Goal: Task Accomplishment & Management: Manage account settings

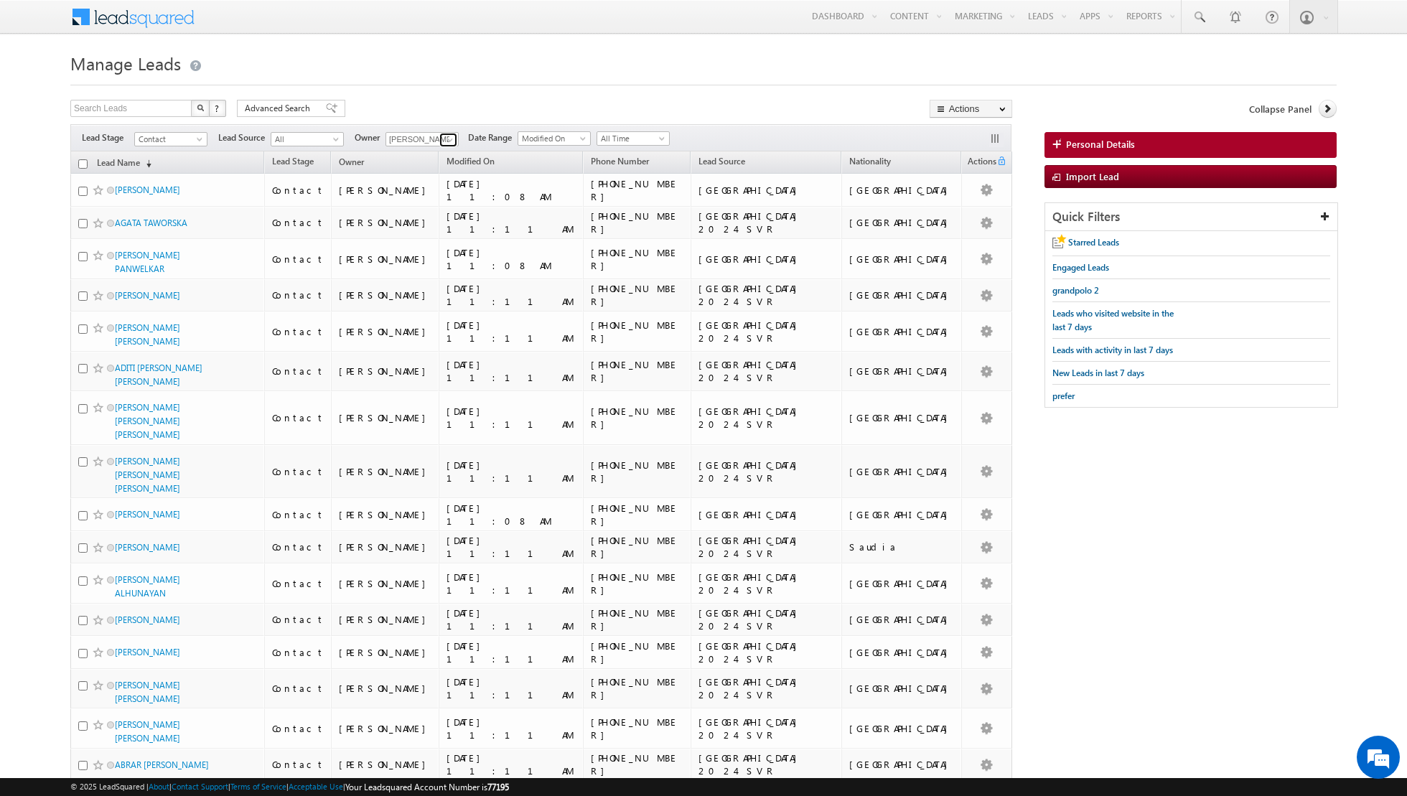
click at [444, 138] on span at bounding box center [449, 139] width 11 height 11
click at [437, 265] on span "[EMAIL_ADDRESS][PERSON_NAME][DOMAIN_NAME]" at bounding box center [455, 270] width 129 height 11
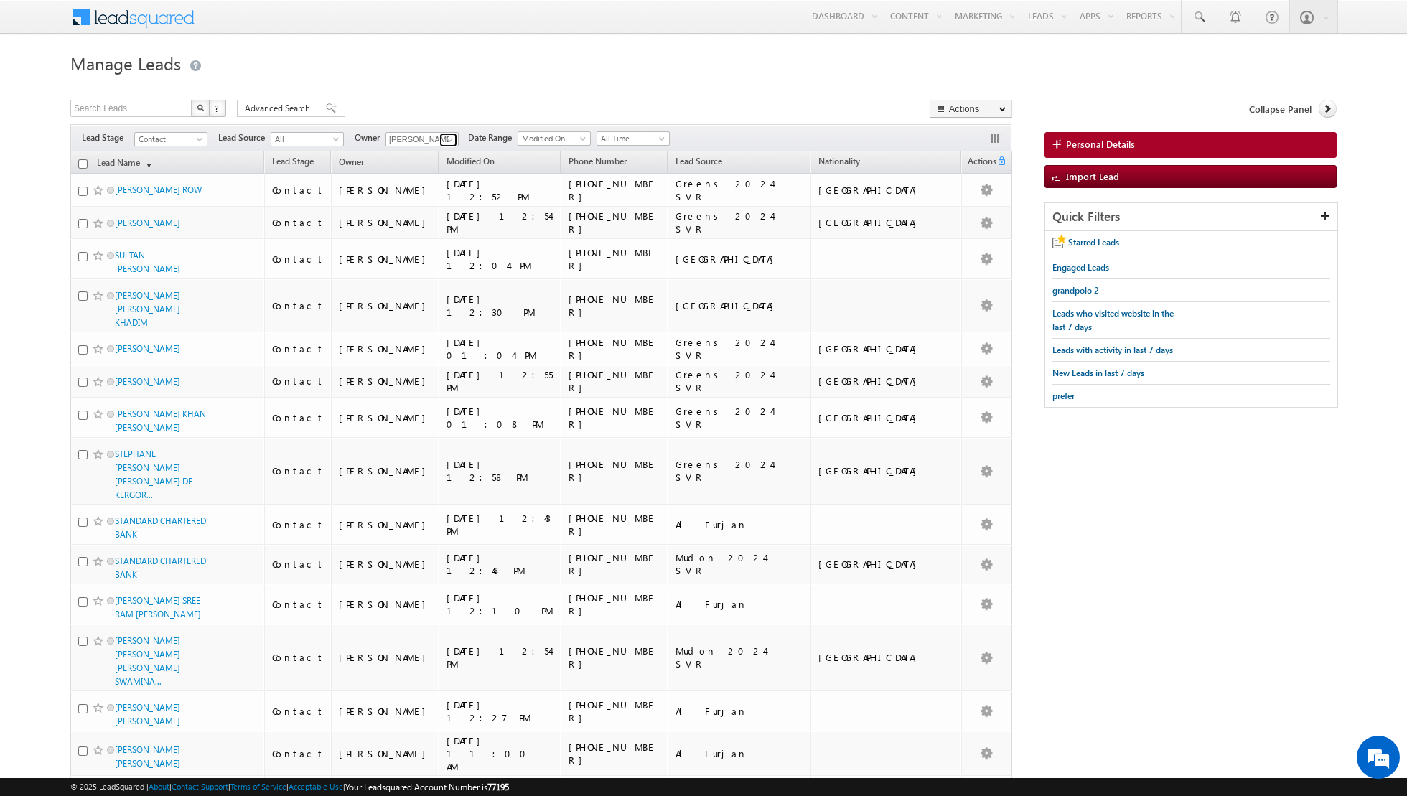
click at [447, 135] on span at bounding box center [449, 139] width 11 height 11
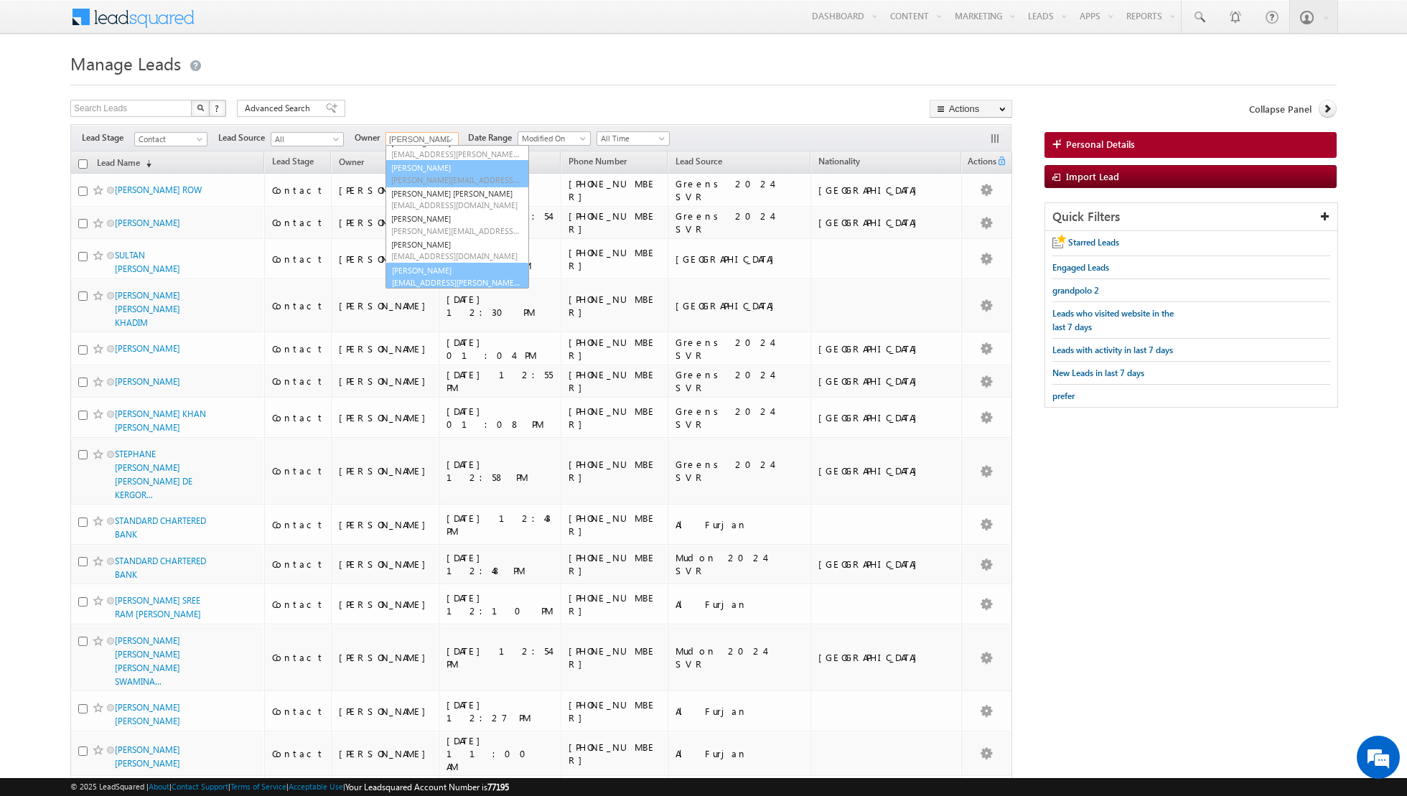
scroll to position [116, 0]
click at [414, 266] on link "[PERSON_NAME] [EMAIL_ADDRESS][PERSON_NAME][DOMAIN_NAME]" at bounding box center [458, 275] width 144 height 27
type input "[PERSON_NAME]"
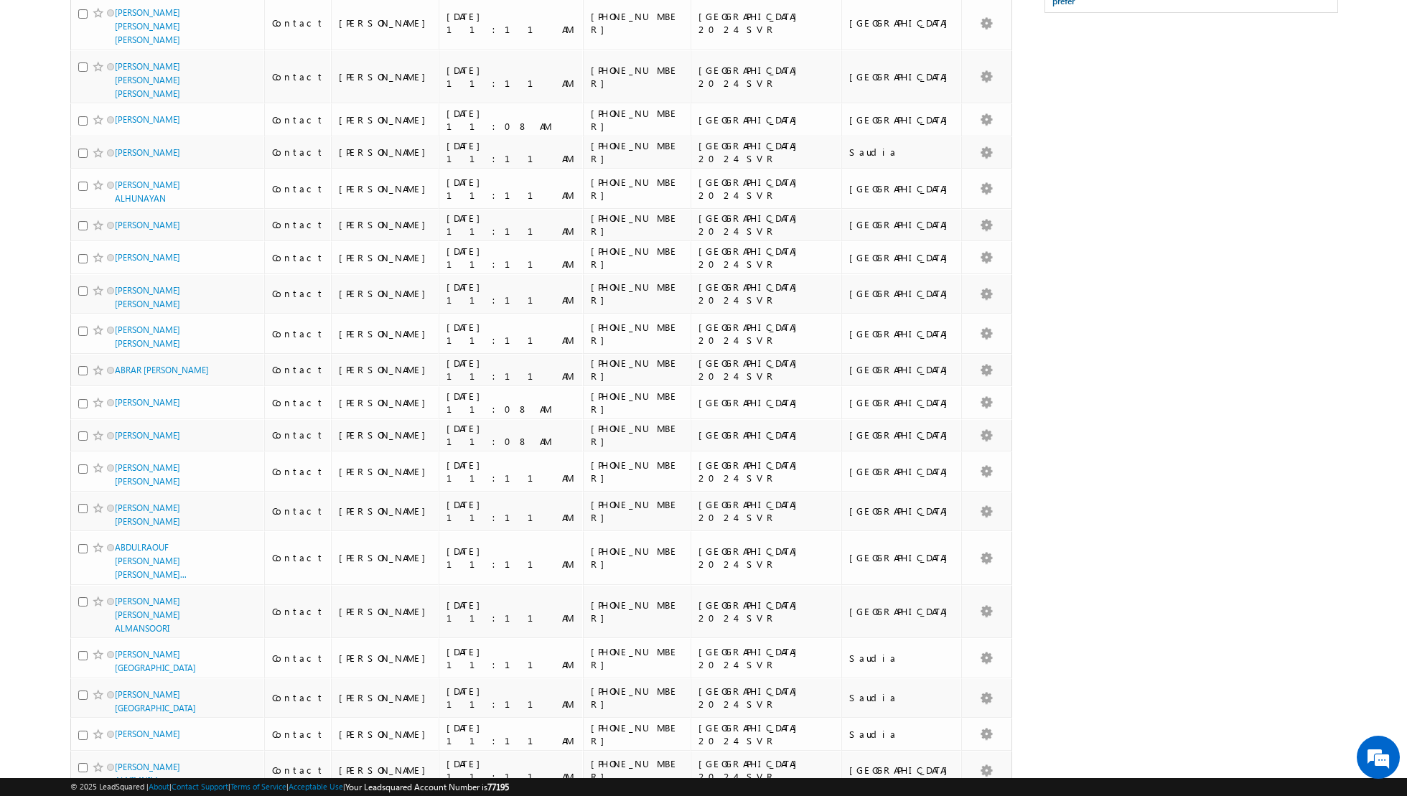
scroll to position [0, 0]
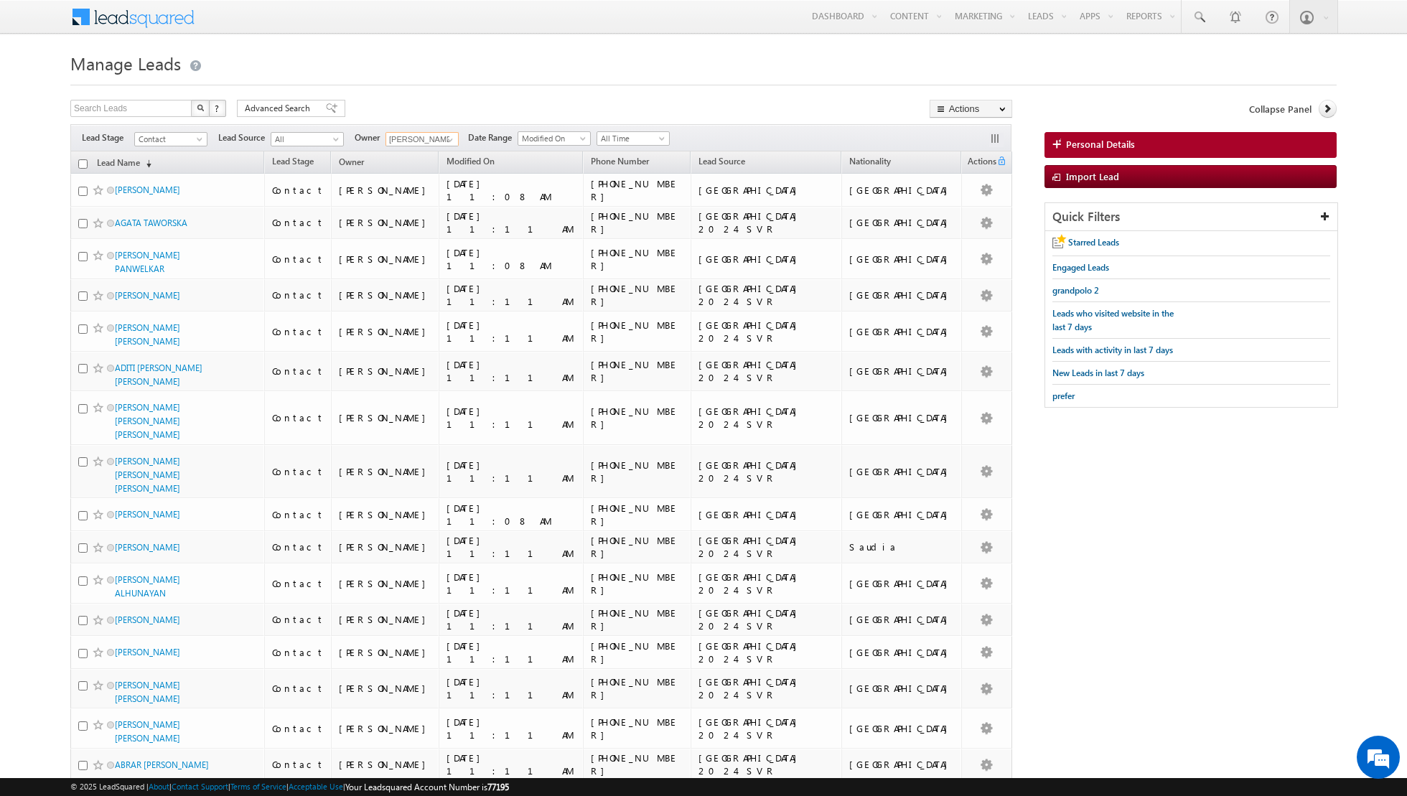
click at [83, 162] on input "checkbox" at bounding box center [82, 163] width 9 height 9
checkbox input "true"
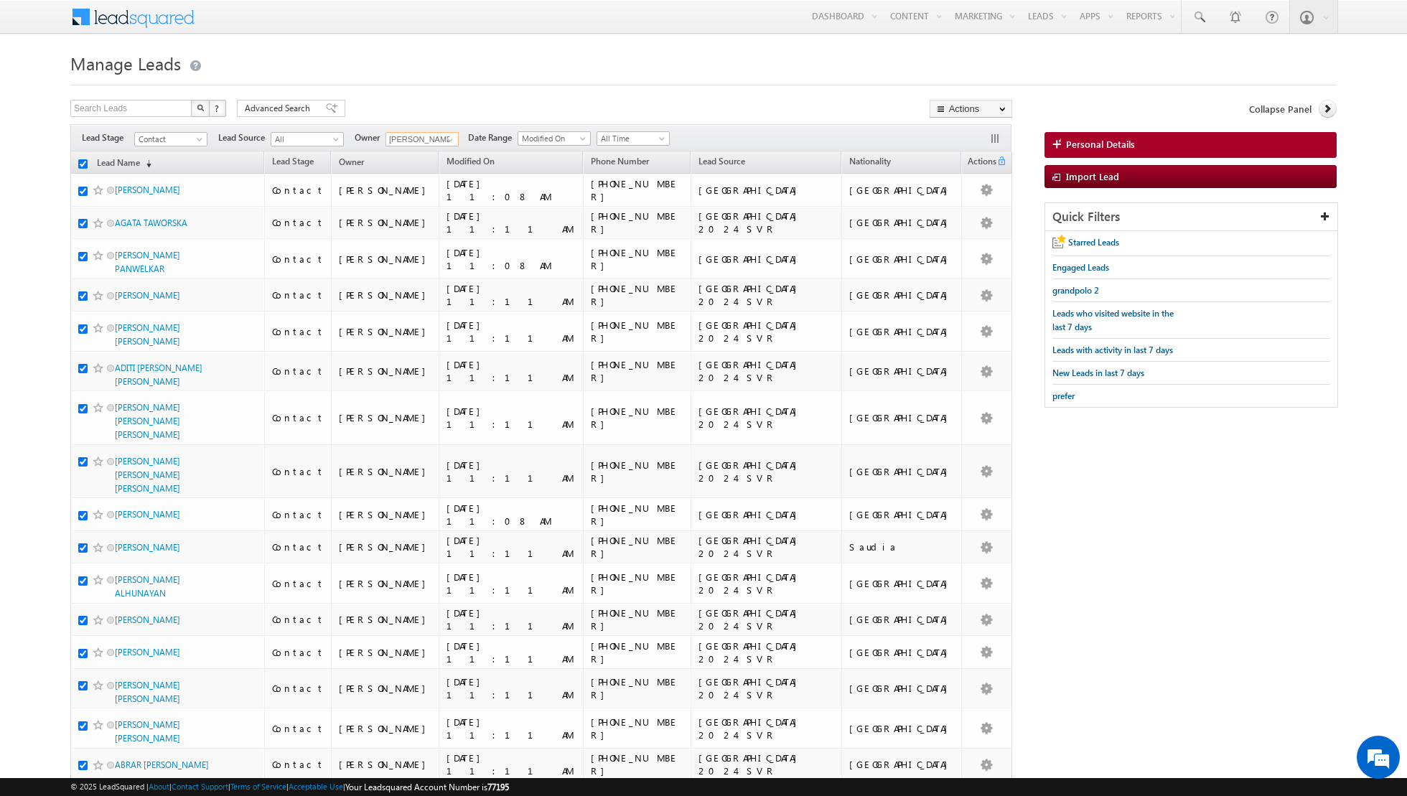
checkbox input "true"
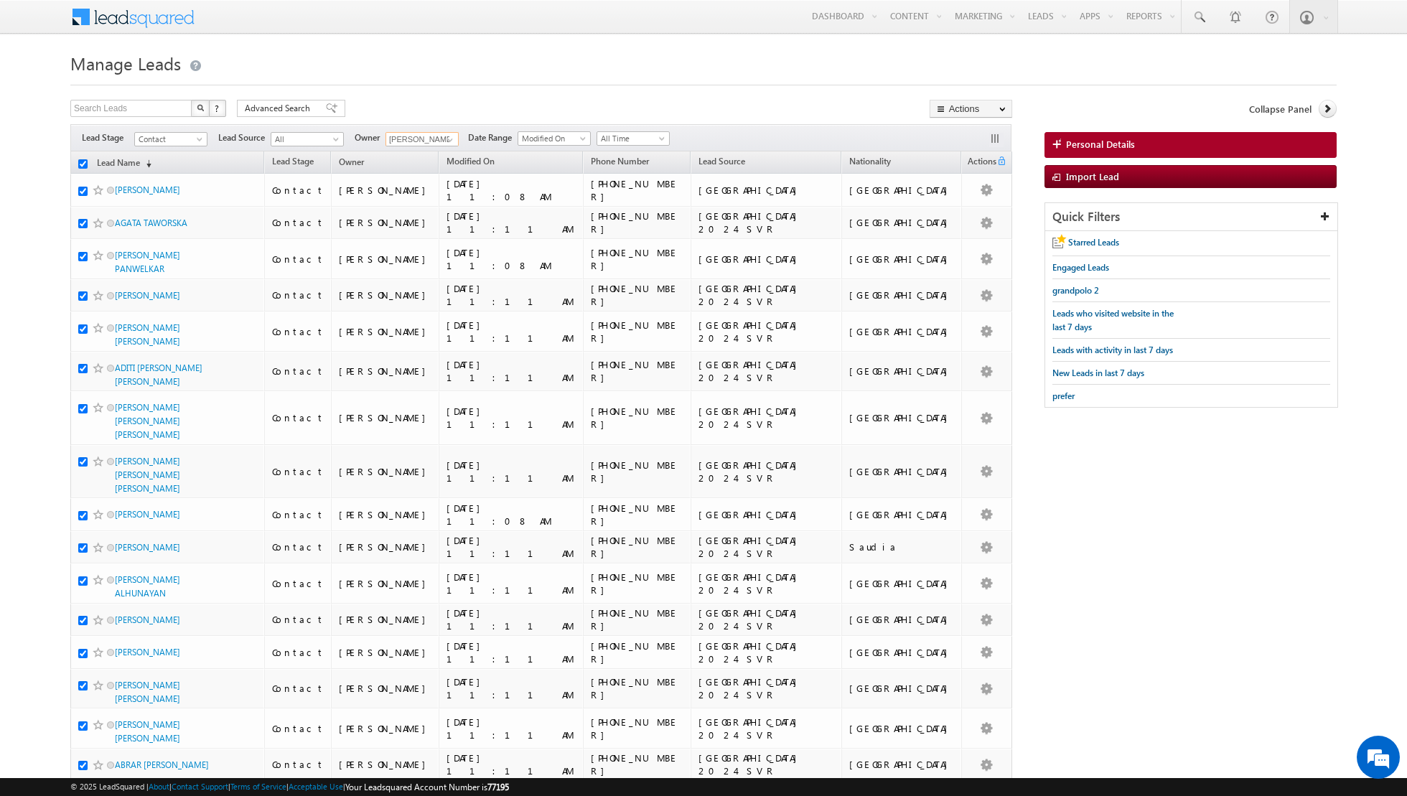
checkbox input "true"
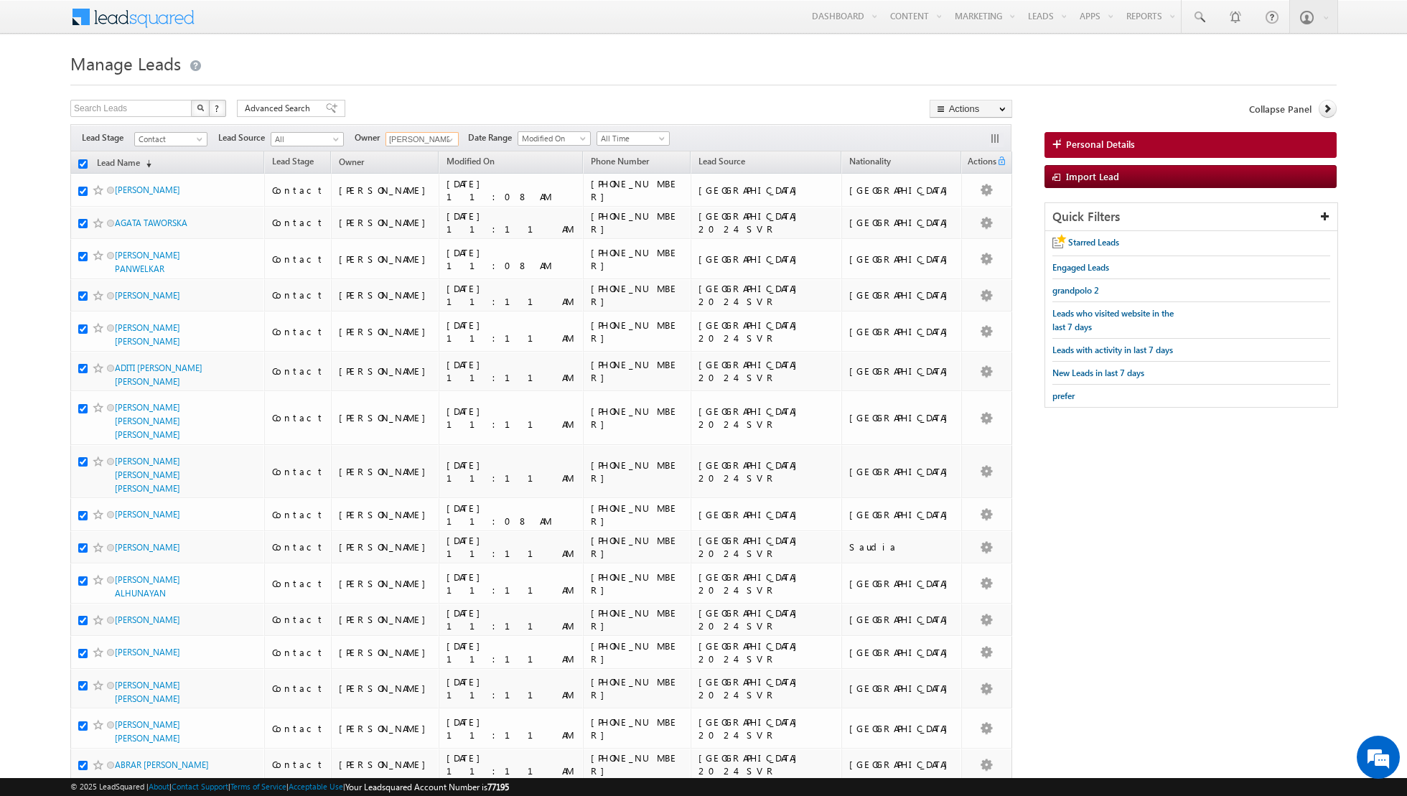
checkbox input "true"
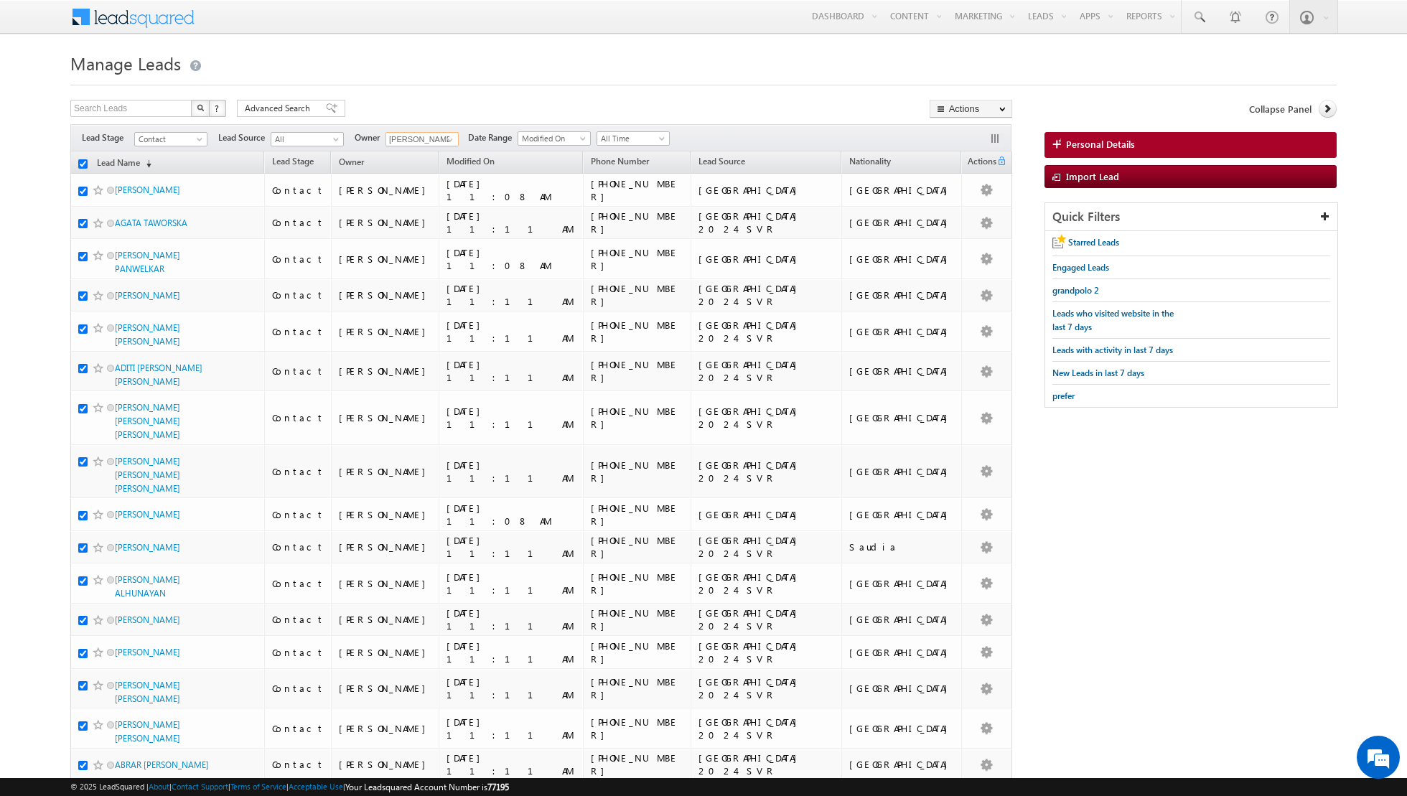
checkbox input "true"
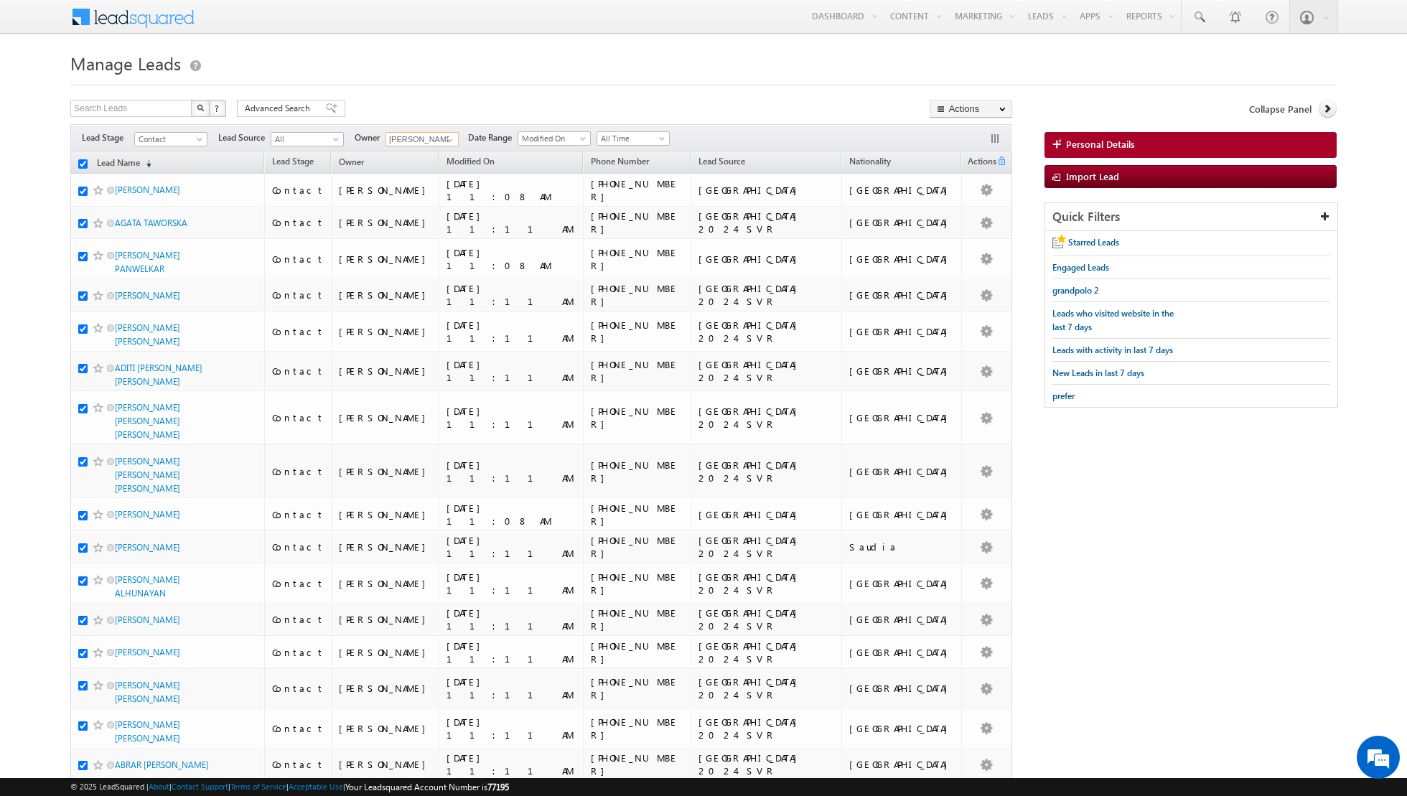
checkbox input "true"
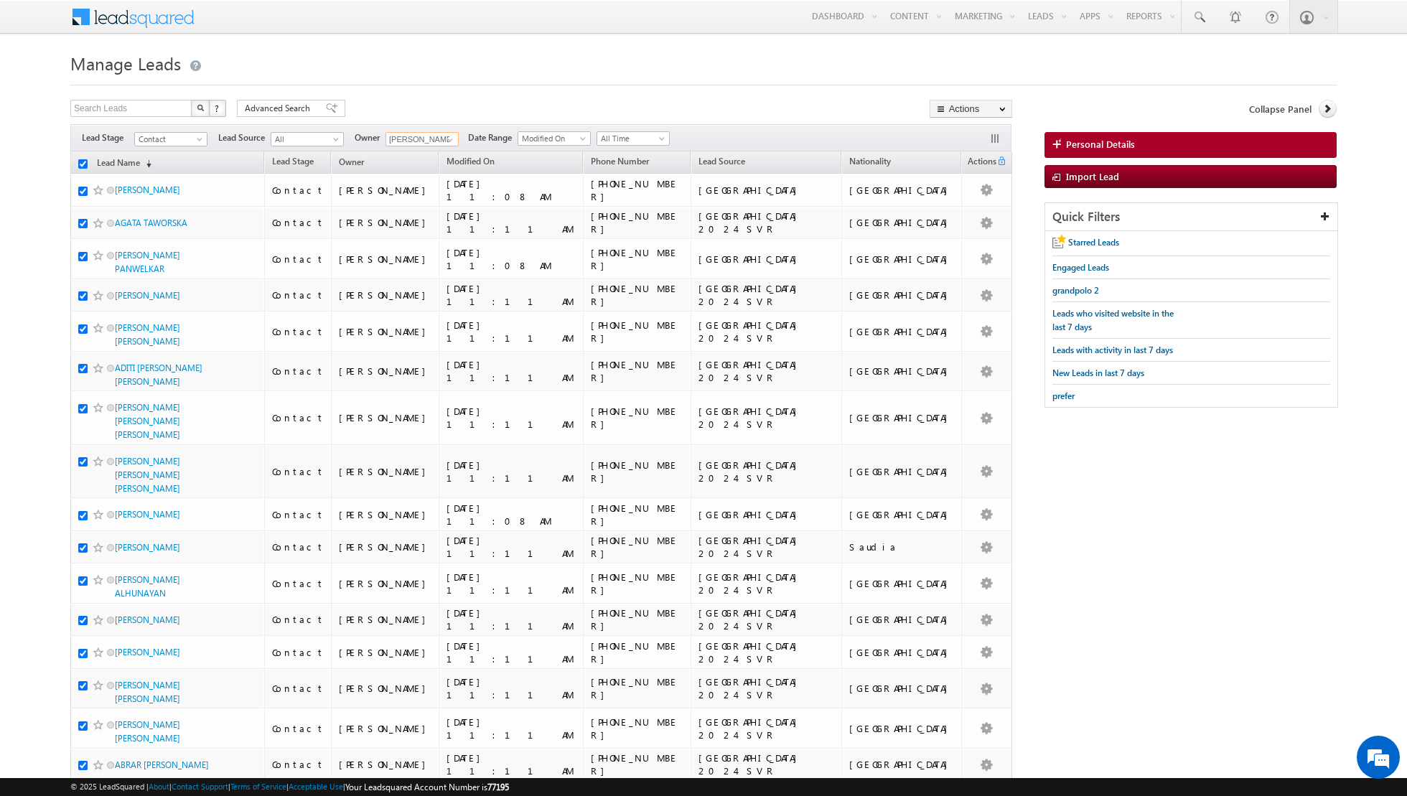
checkbox input "true"
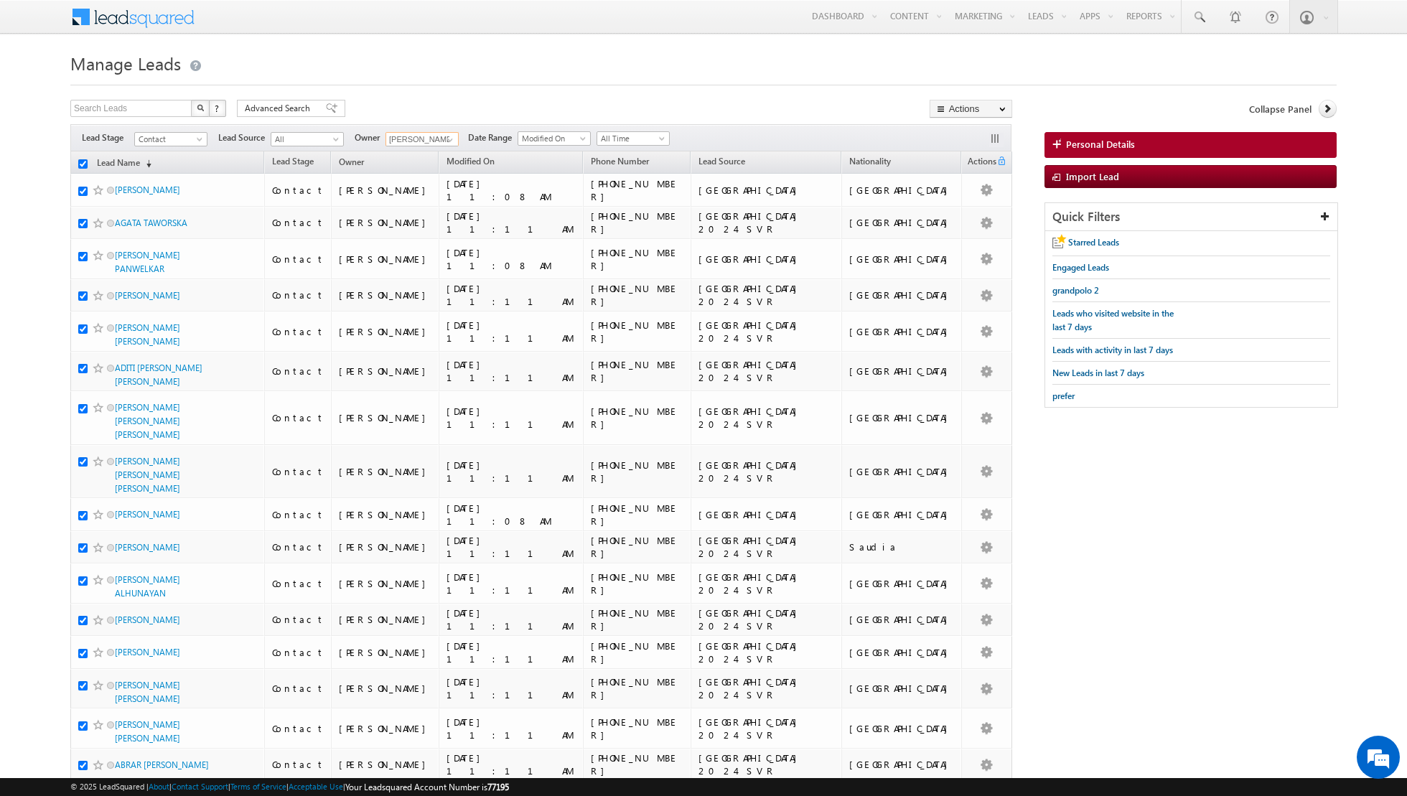
checkbox input "true"
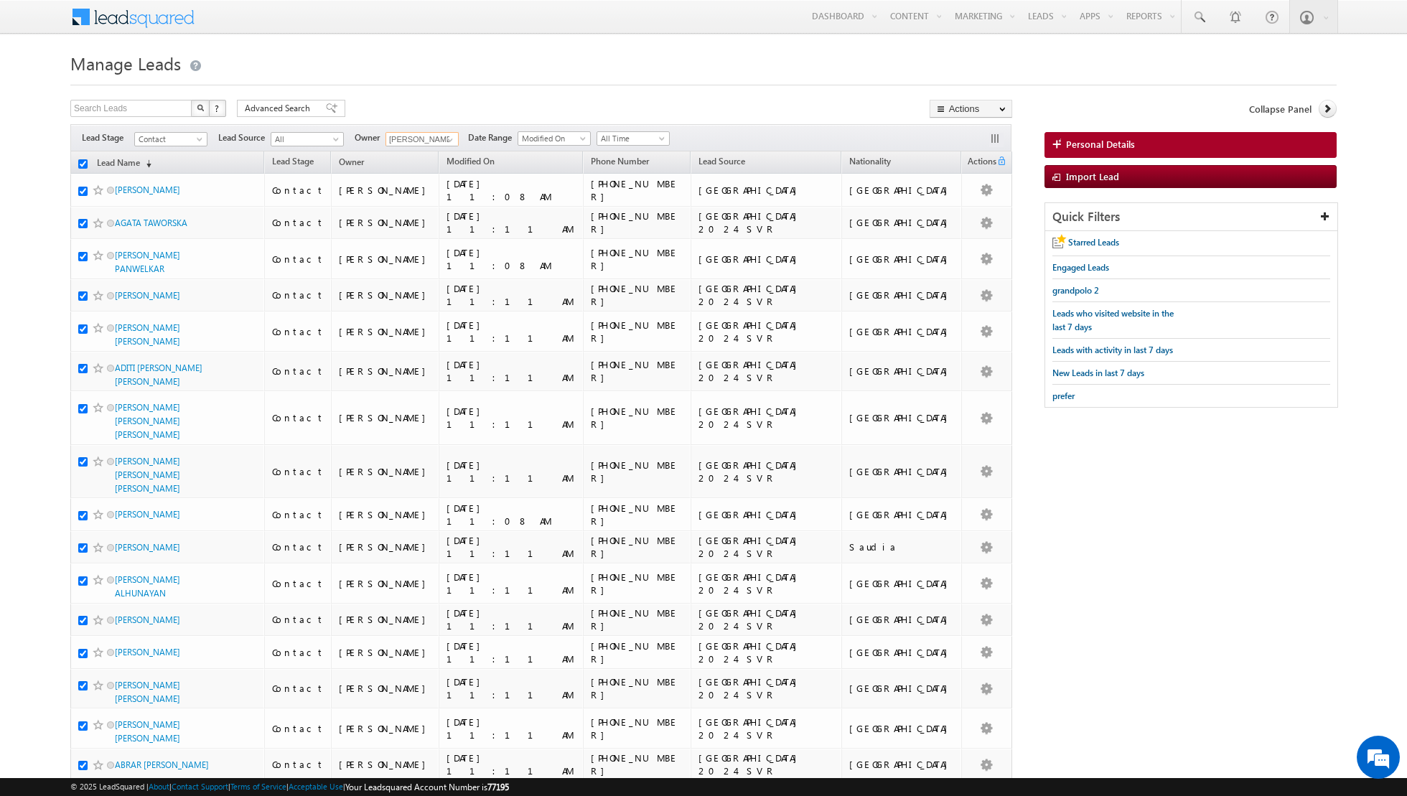
checkbox input "true"
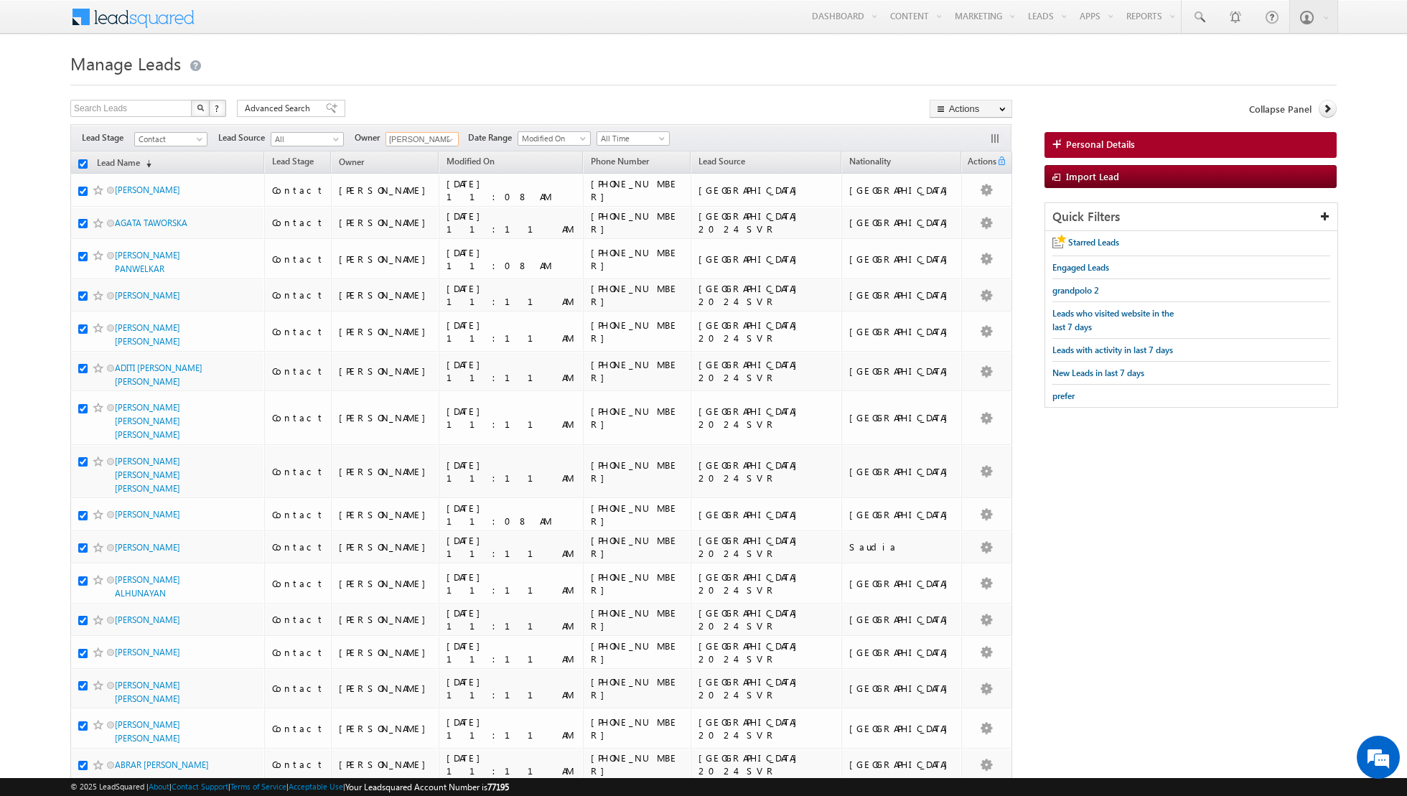
checkbox input "true"
click at [972, 235] on link "Change Owner" at bounding box center [971, 232] width 81 height 17
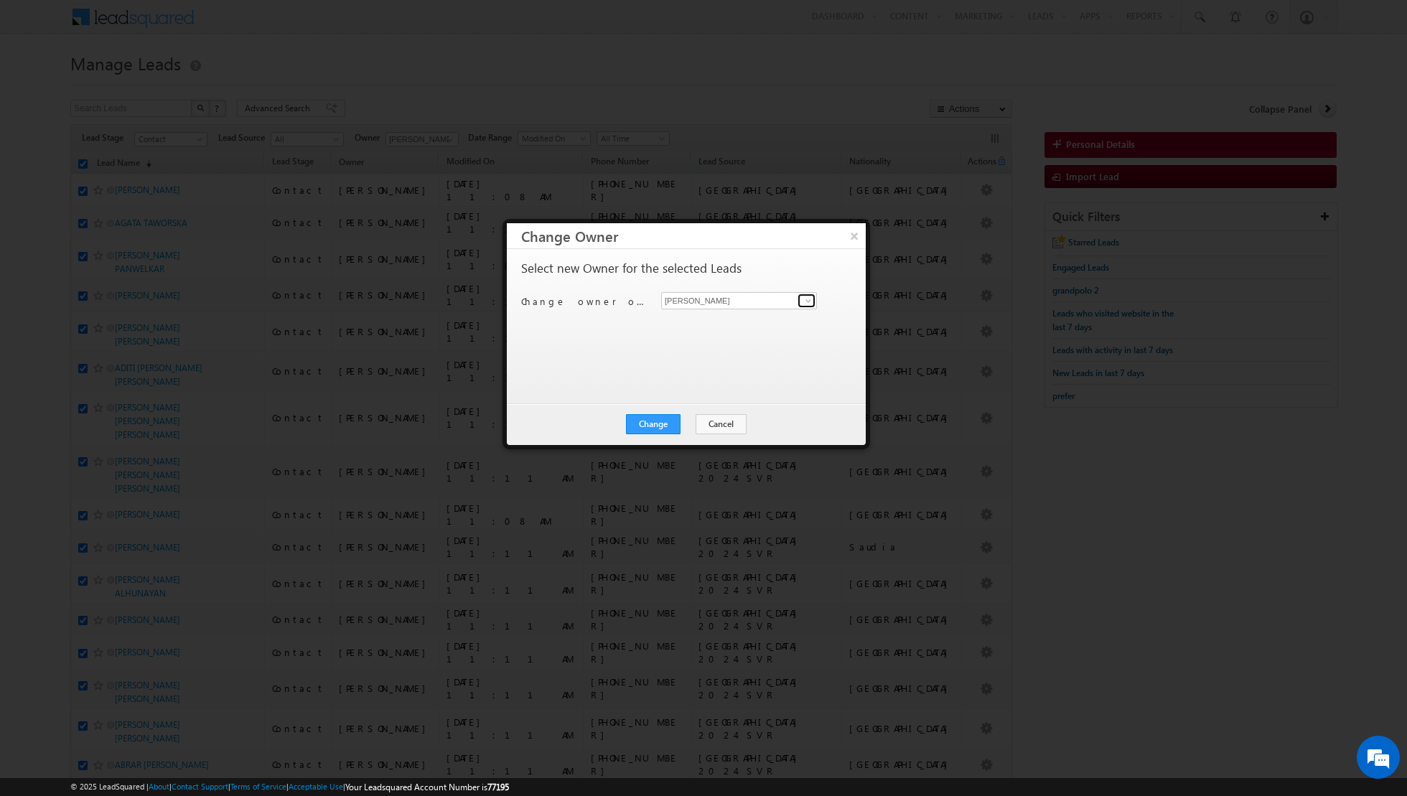
click at [804, 299] on span at bounding box center [808, 300] width 11 height 11
click at [714, 391] on link "[PERSON_NAME] [EMAIL_ADDRESS][PERSON_NAME][DOMAIN_NAME]" at bounding box center [739, 398] width 156 height 27
type input "[PERSON_NAME]"
click at [646, 416] on button "Change" at bounding box center [653, 424] width 55 height 20
click at [689, 419] on button "Close" at bounding box center [689, 424] width 46 height 20
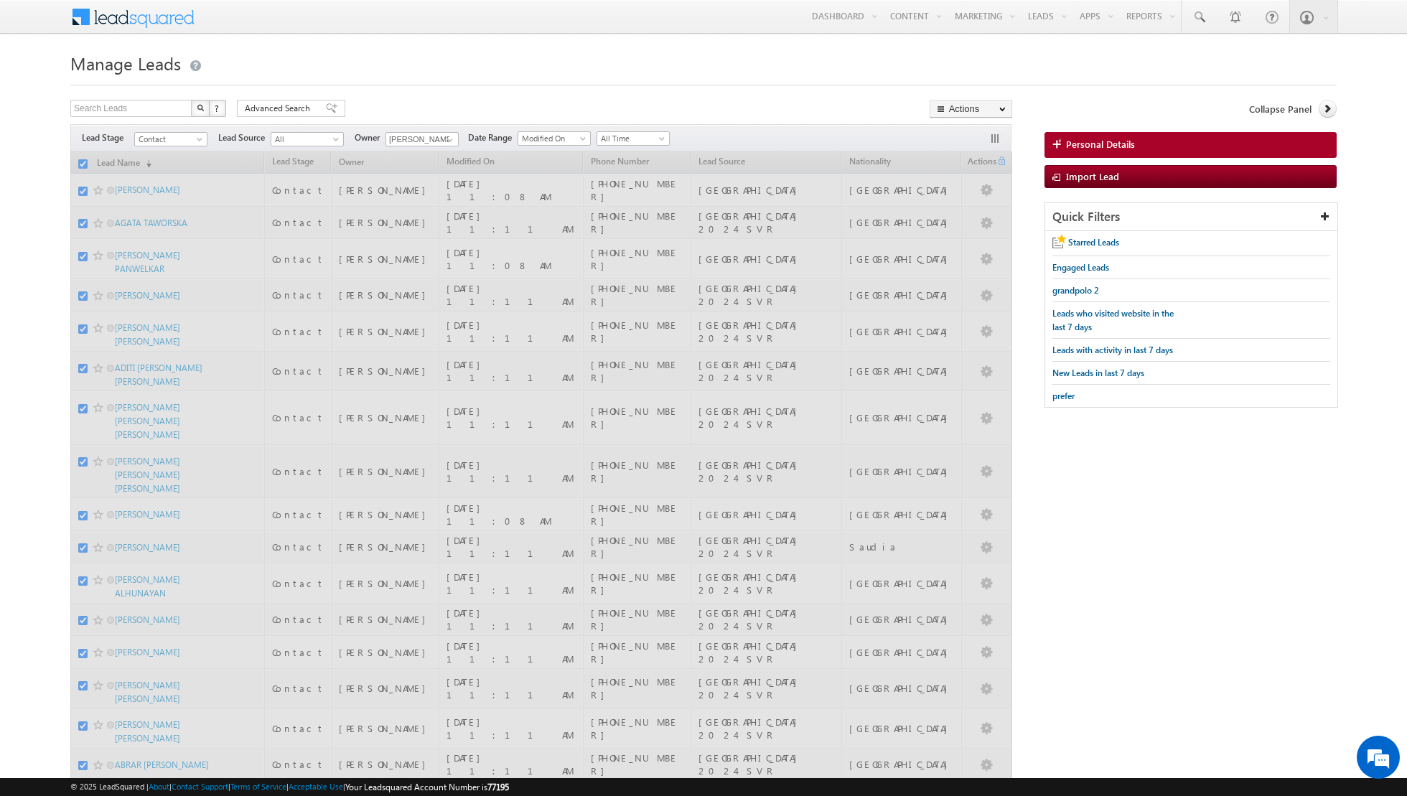
checkbox input "false"
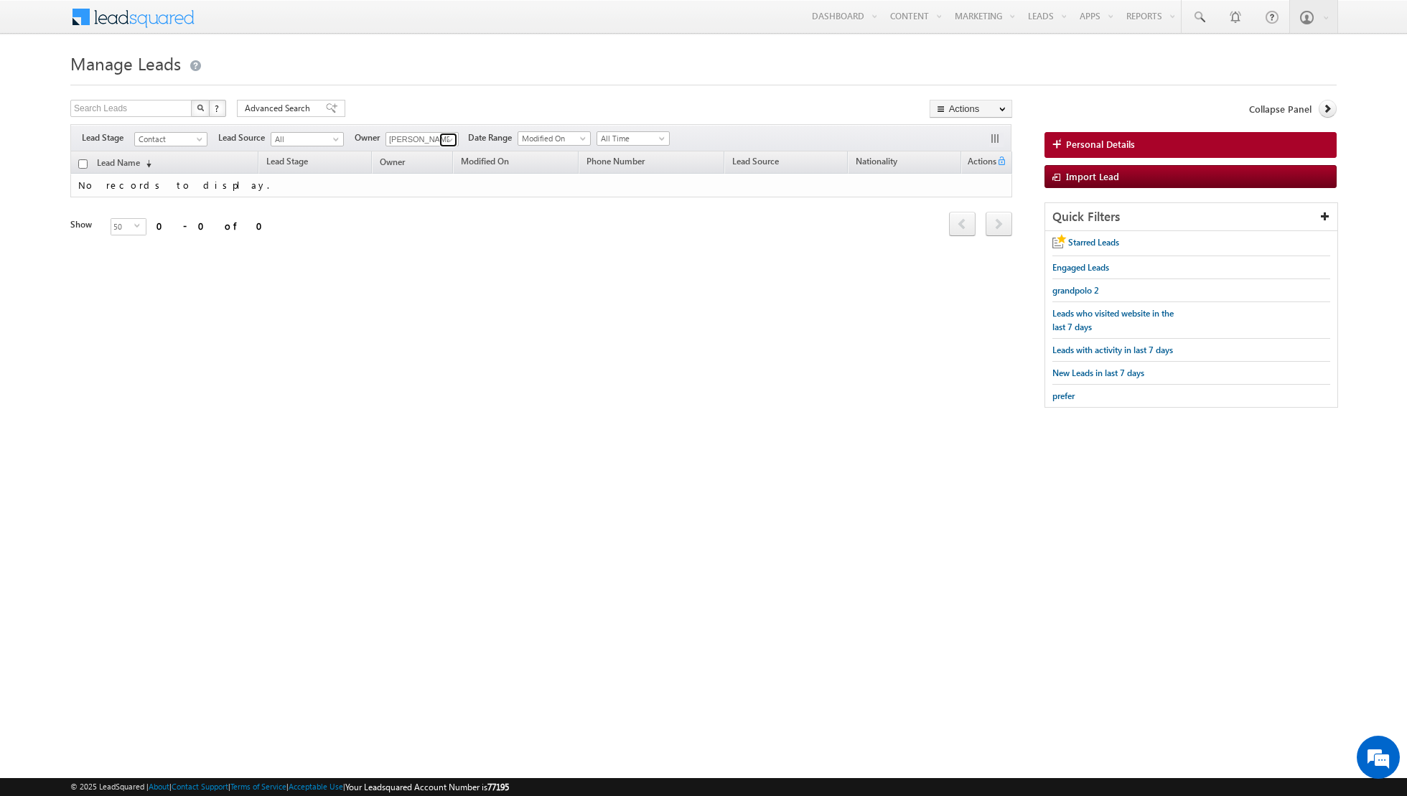
click at [439, 134] on link at bounding box center [448, 140] width 18 height 14
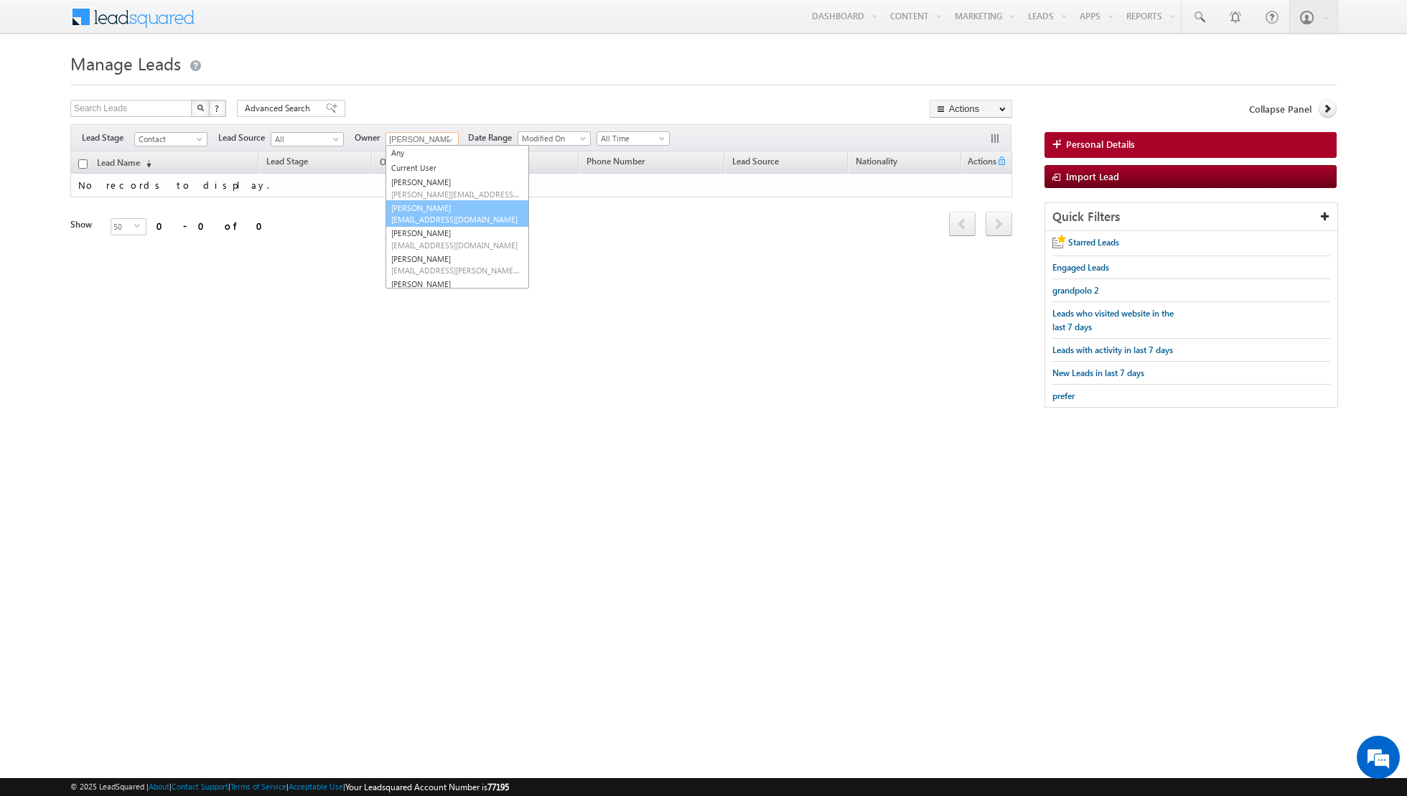
click at [422, 218] on span "[EMAIL_ADDRESS][DOMAIN_NAME]" at bounding box center [455, 219] width 129 height 11
type input "[PERSON_NAME]"
